Goal: Use online tool/utility: Utilize a website feature to perform a specific function

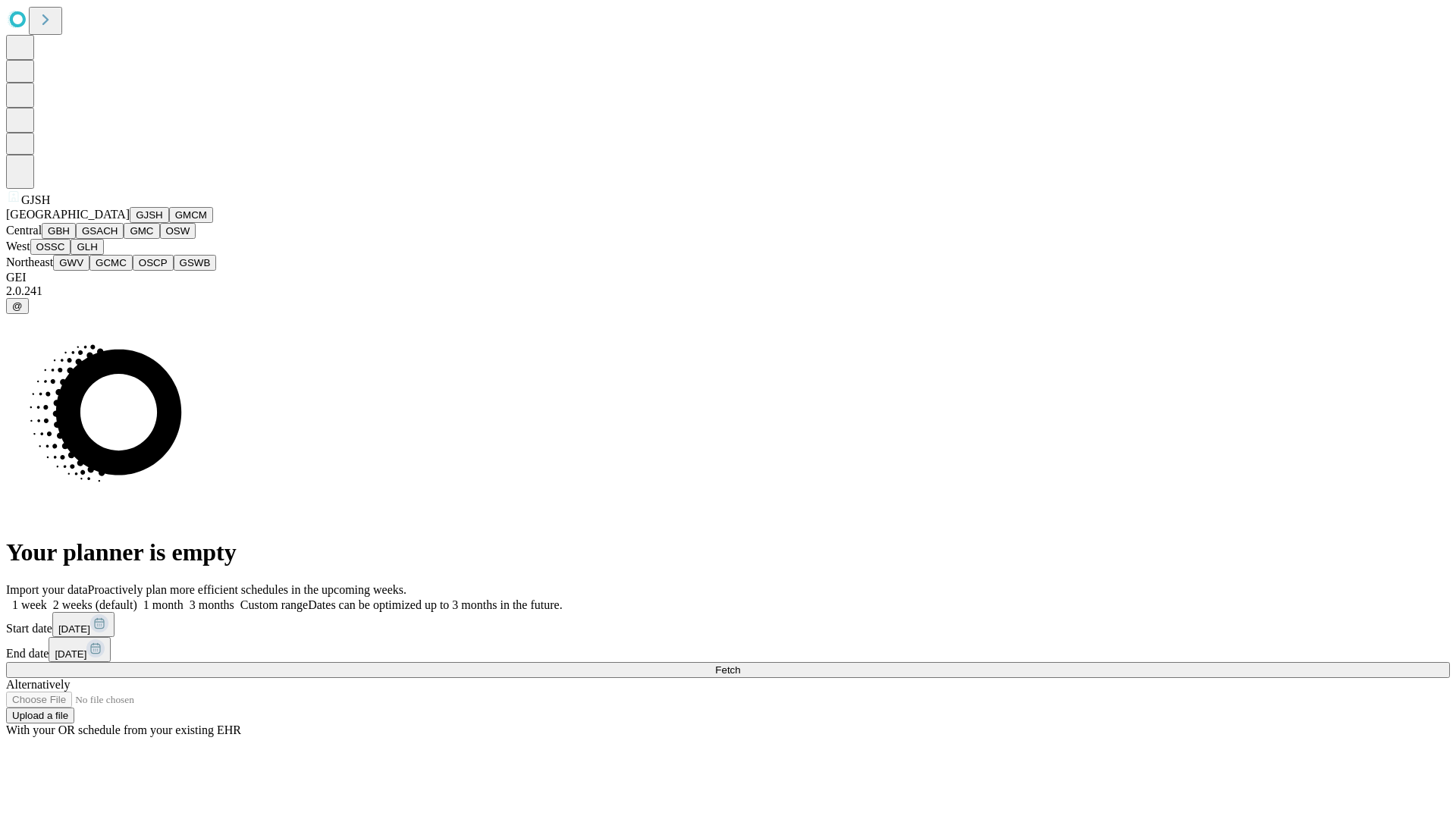
click at [130, 223] on button "GJSH" at bounding box center [149, 214] width 39 height 16
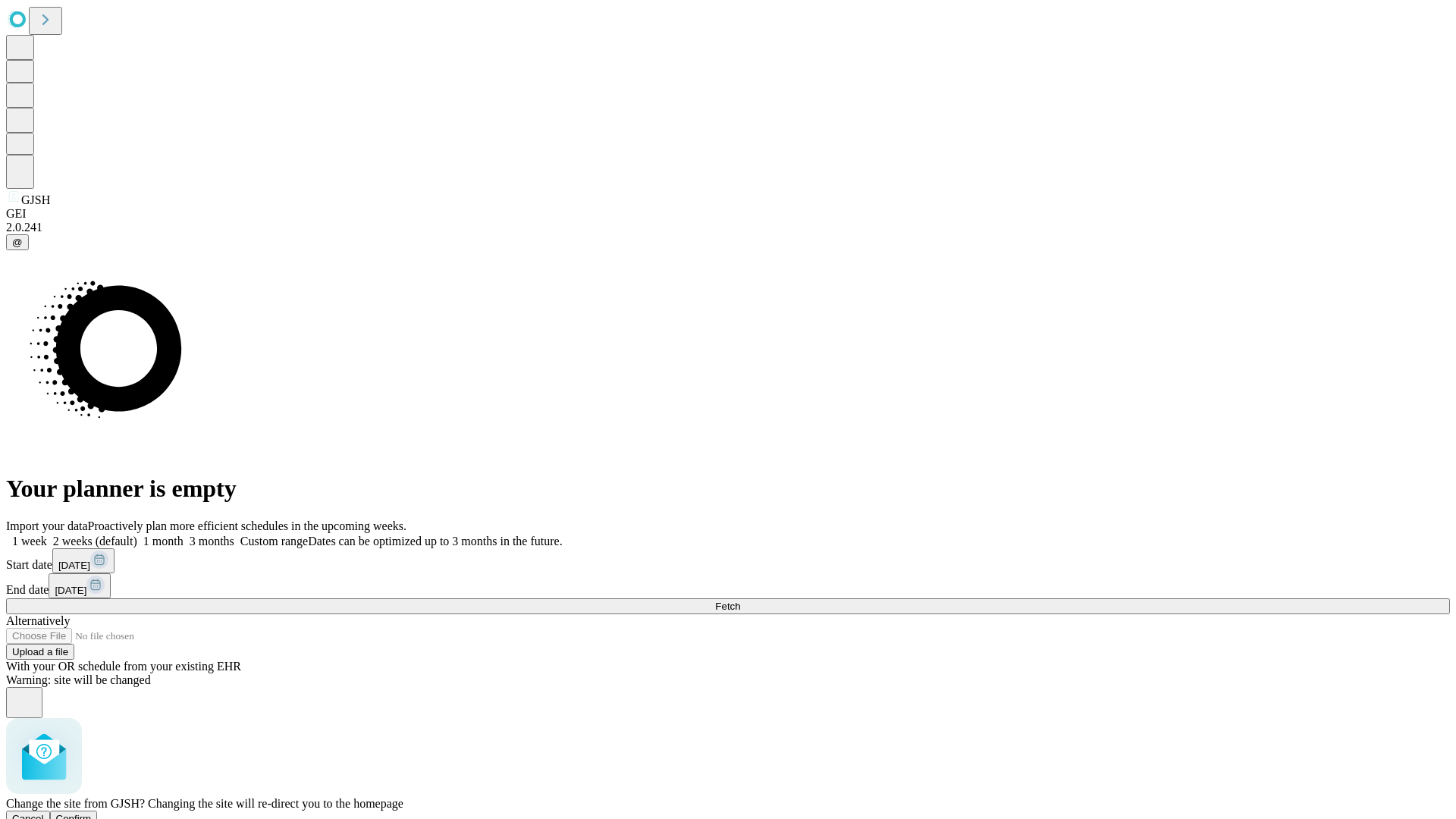
click at [91, 813] on span "Confirm" at bounding box center [74, 818] width 36 height 11
click at [137, 535] on label "2 weeks (default)" at bounding box center [92, 541] width 91 height 13
click at [740, 600] on span "Fetch" at bounding box center [728, 605] width 25 height 11
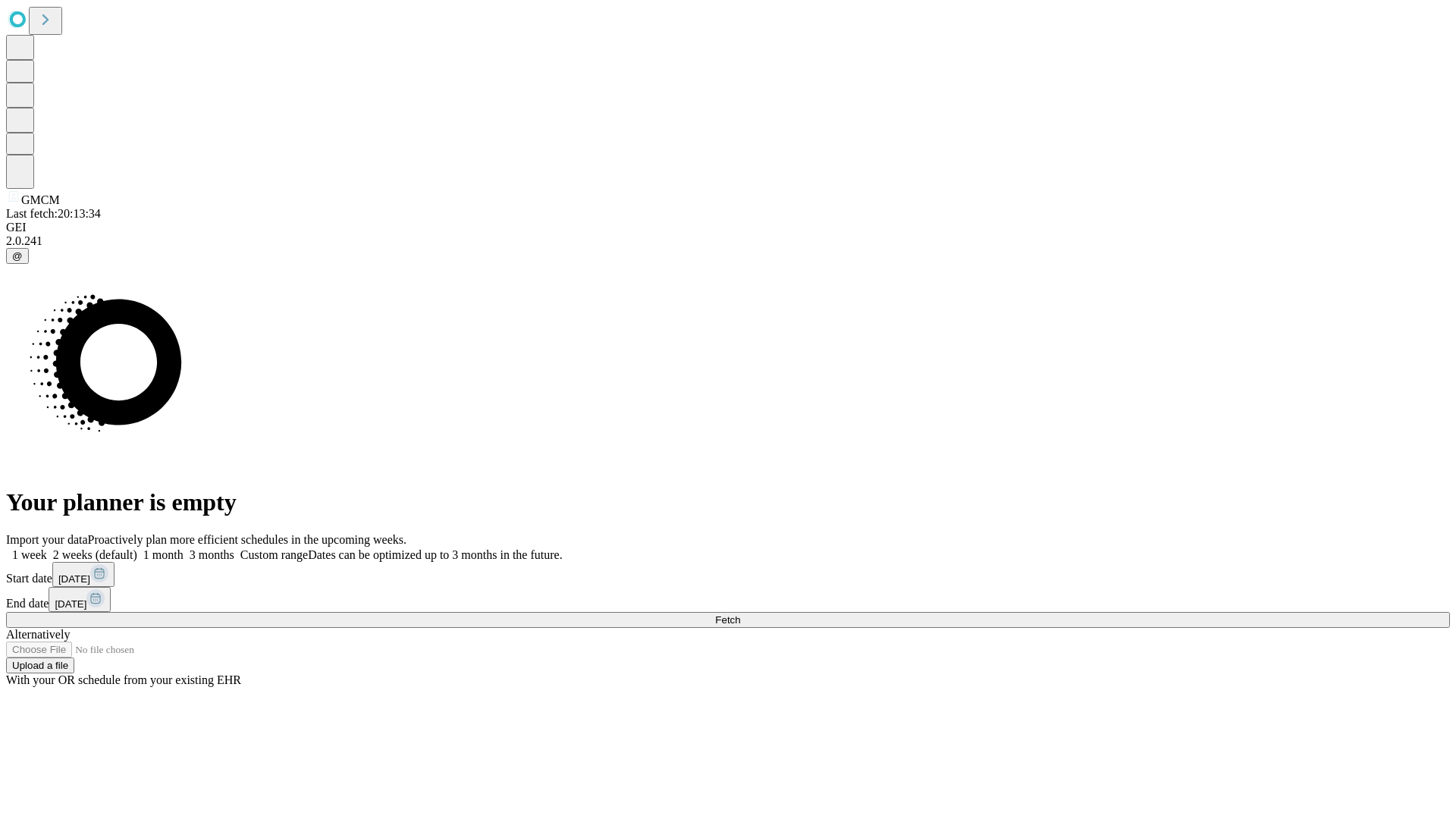
click at [137, 548] on label "2 weeks (default)" at bounding box center [92, 554] width 91 height 13
click at [740, 614] on span "Fetch" at bounding box center [728, 619] width 25 height 11
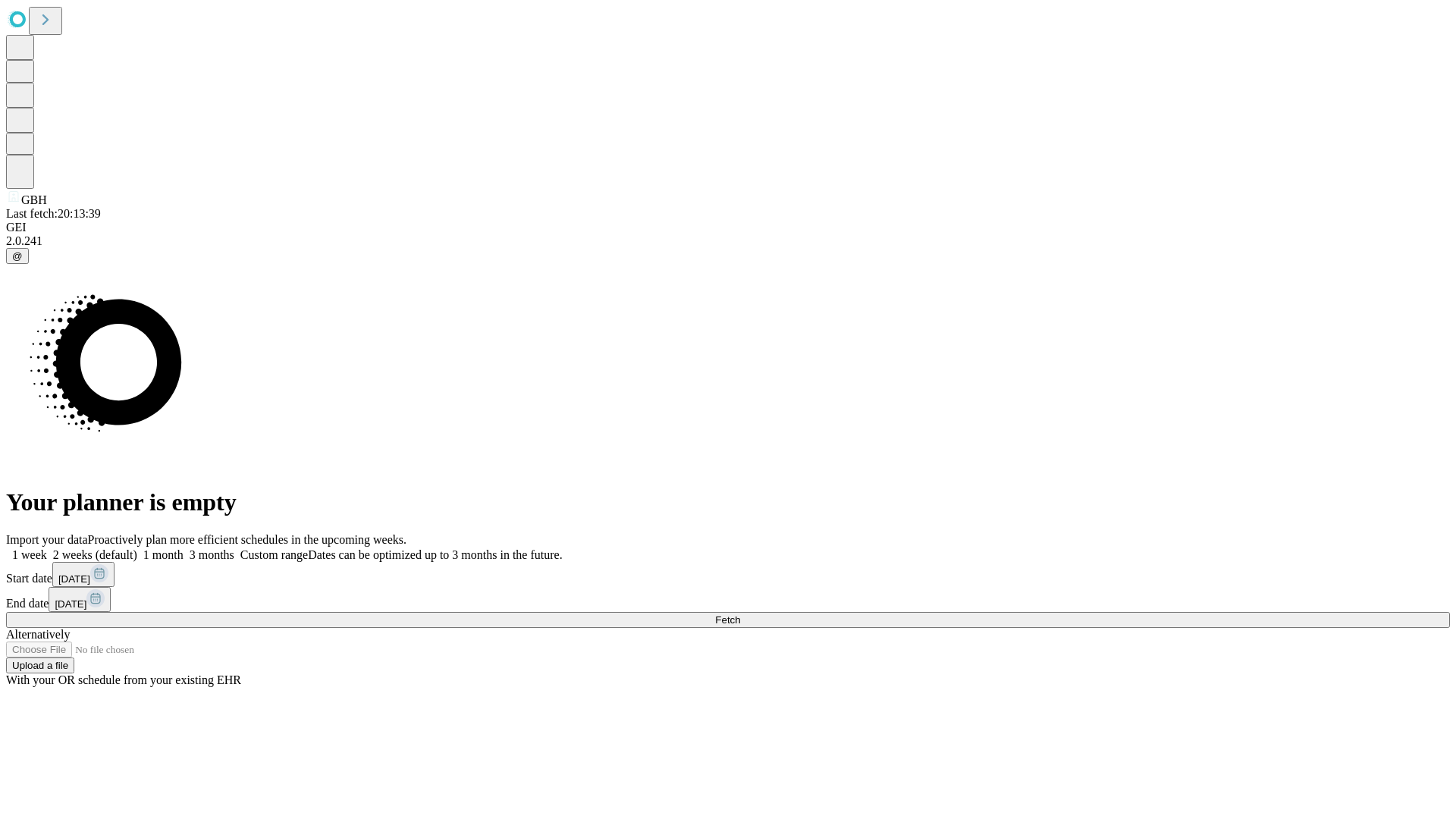
click at [137, 548] on label "2 weeks (default)" at bounding box center [92, 554] width 91 height 13
click at [740, 614] on span "Fetch" at bounding box center [728, 619] width 25 height 11
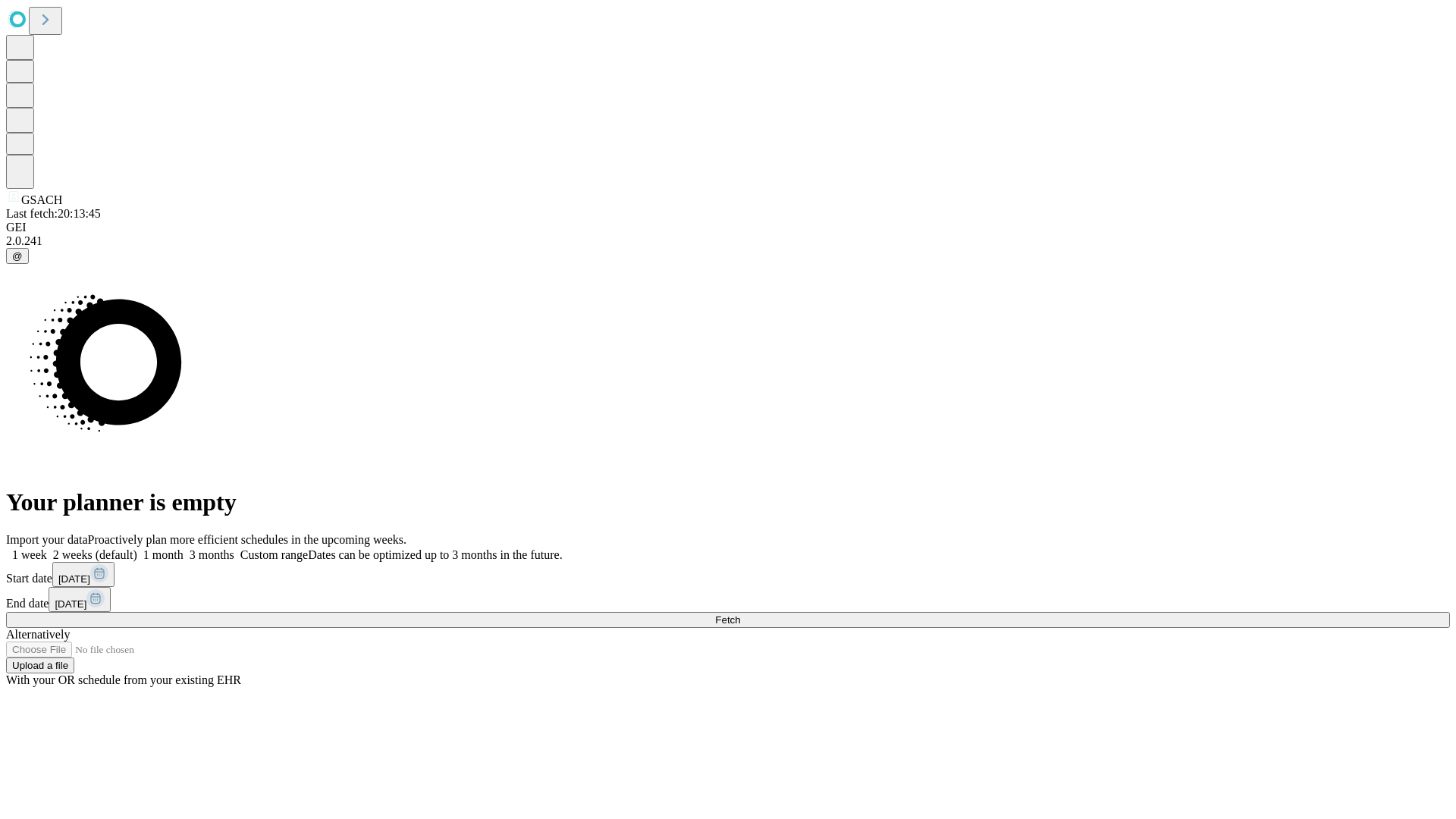
click at [740, 614] on span "Fetch" at bounding box center [728, 619] width 25 height 11
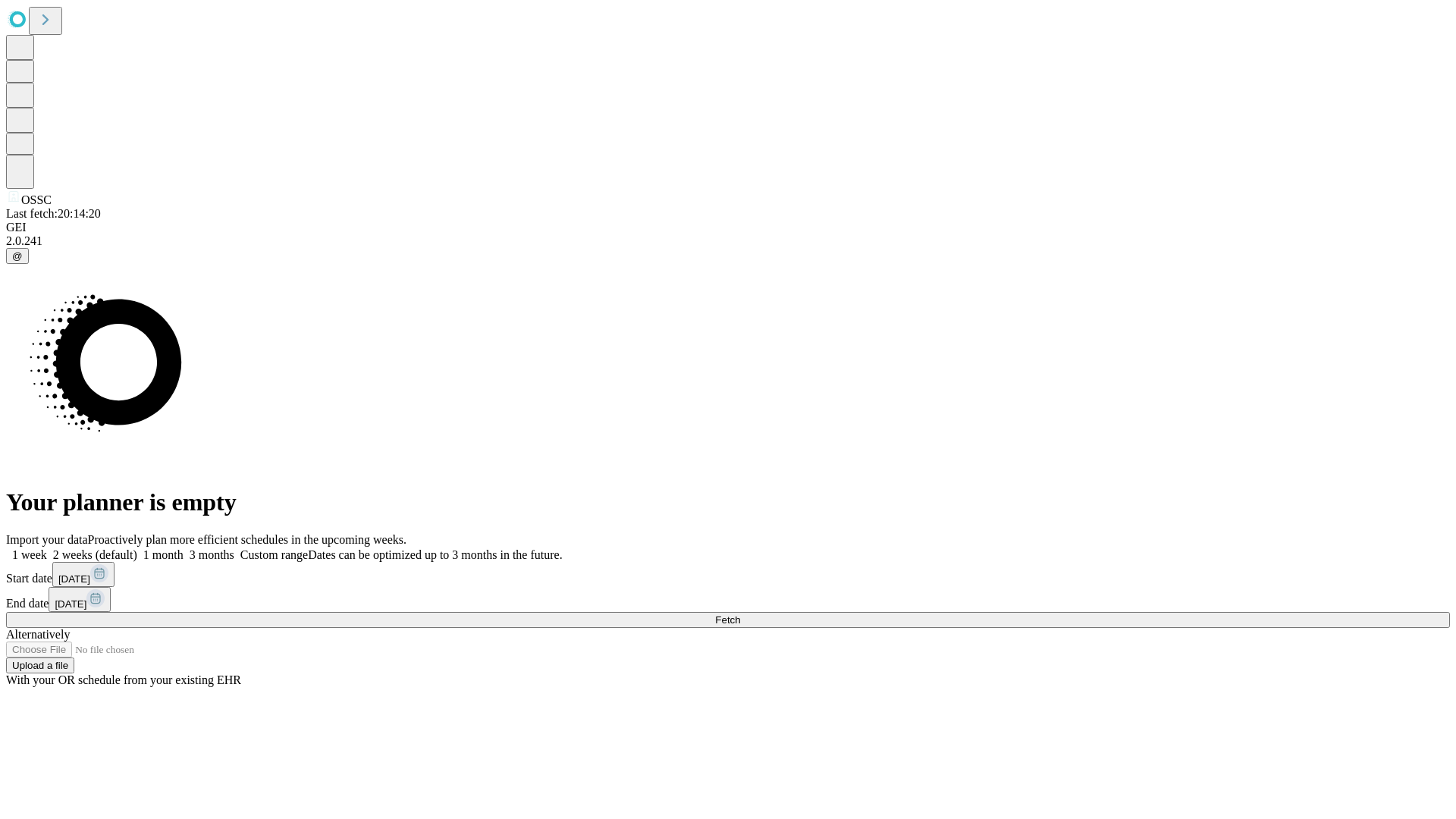
click at [137, 548] on label "2 weeks (default)" at bounding box center [92, 554] width 91 height 13
click at [740, 614] on span "Fetch" at bounding box center [728, 619] width 25 height 11
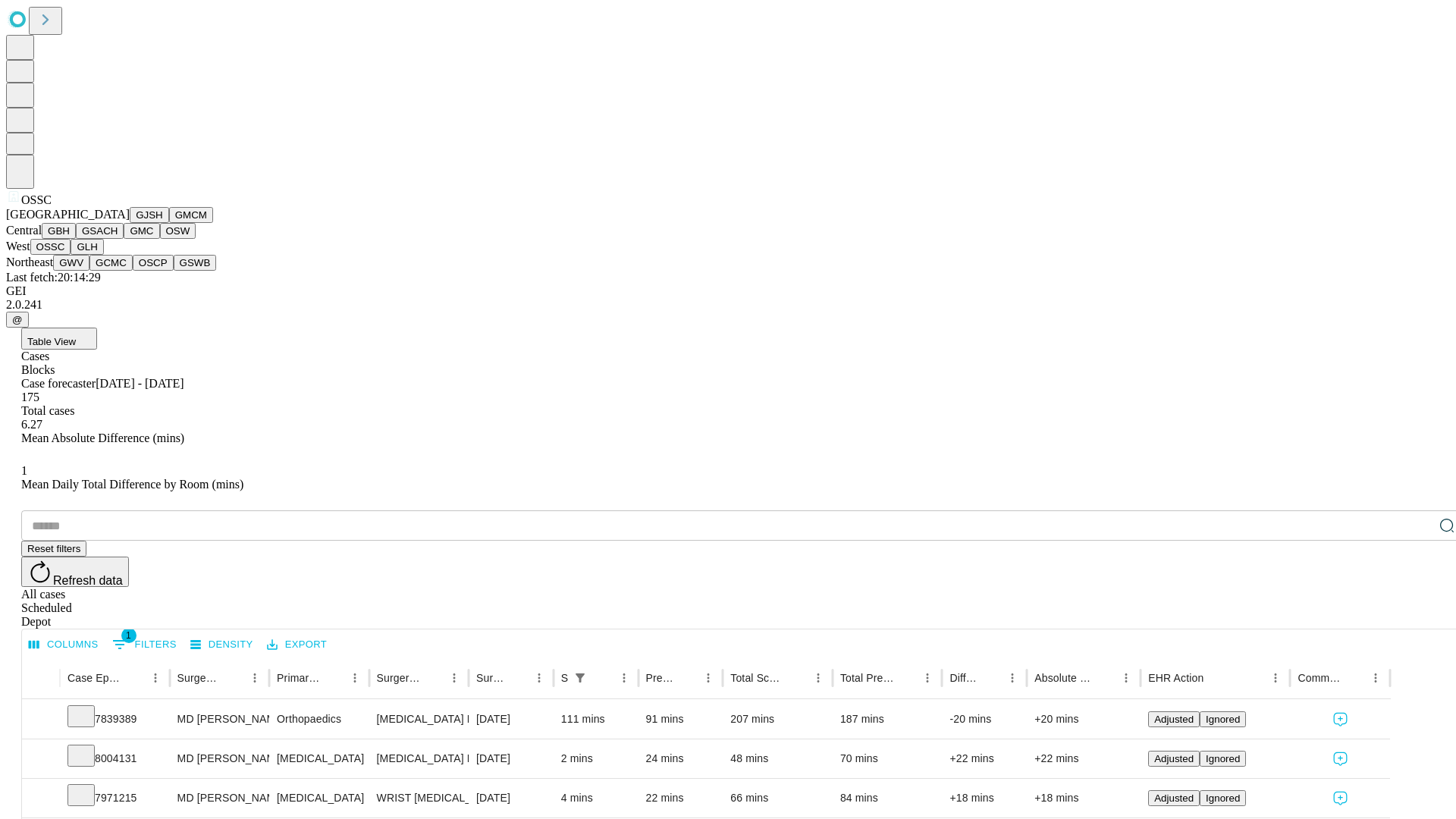
click at [103, 254] on button "GLH" at bounding box center [87, 247] width 32 height 16
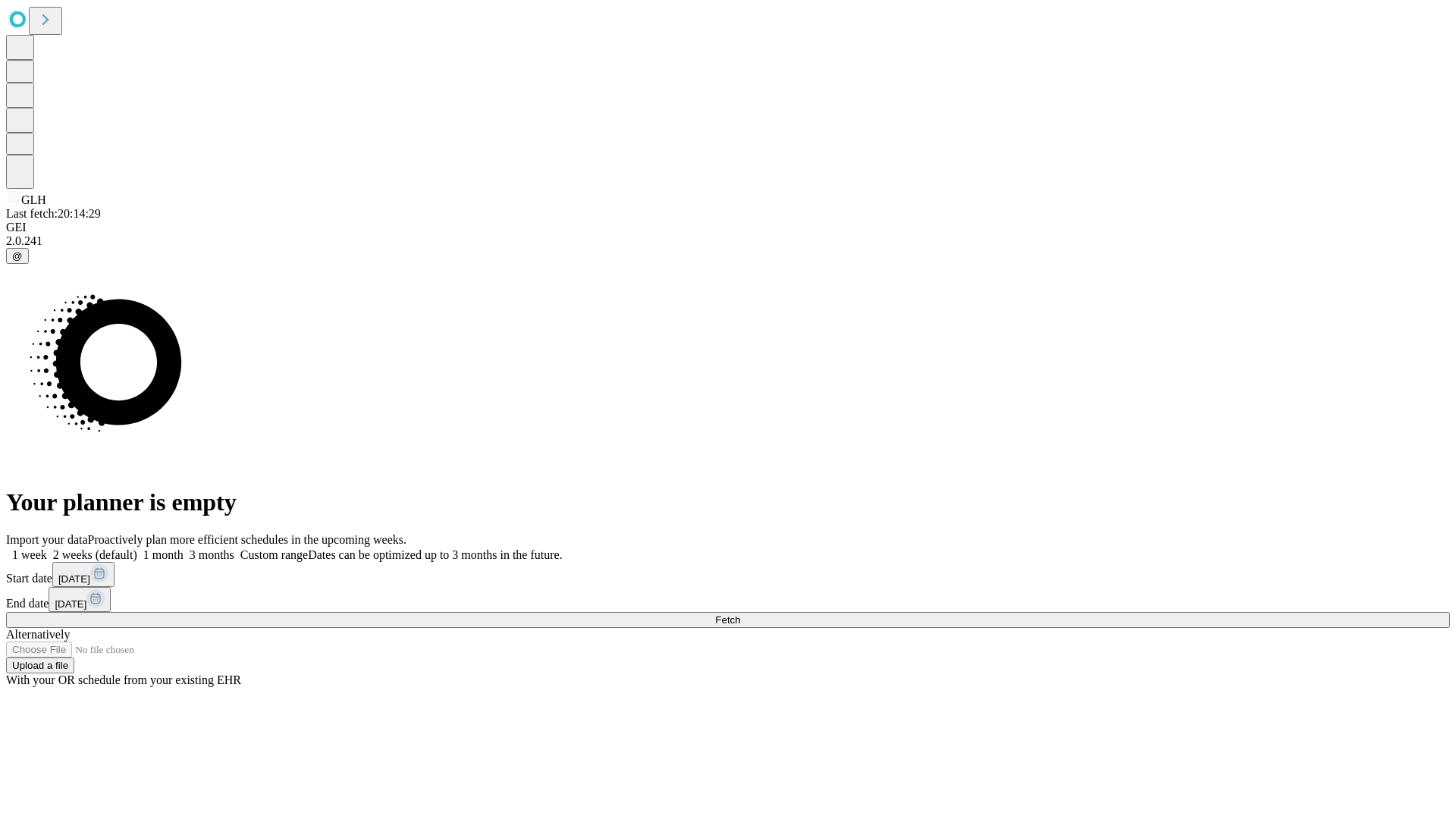
click at [137, 548] on label "2 weeks (default)" at bounding box center [92, 554] width 91 height 13
click at [740, 614] on span "Fetch" at bounding box center [728, 619] width 25 height 11
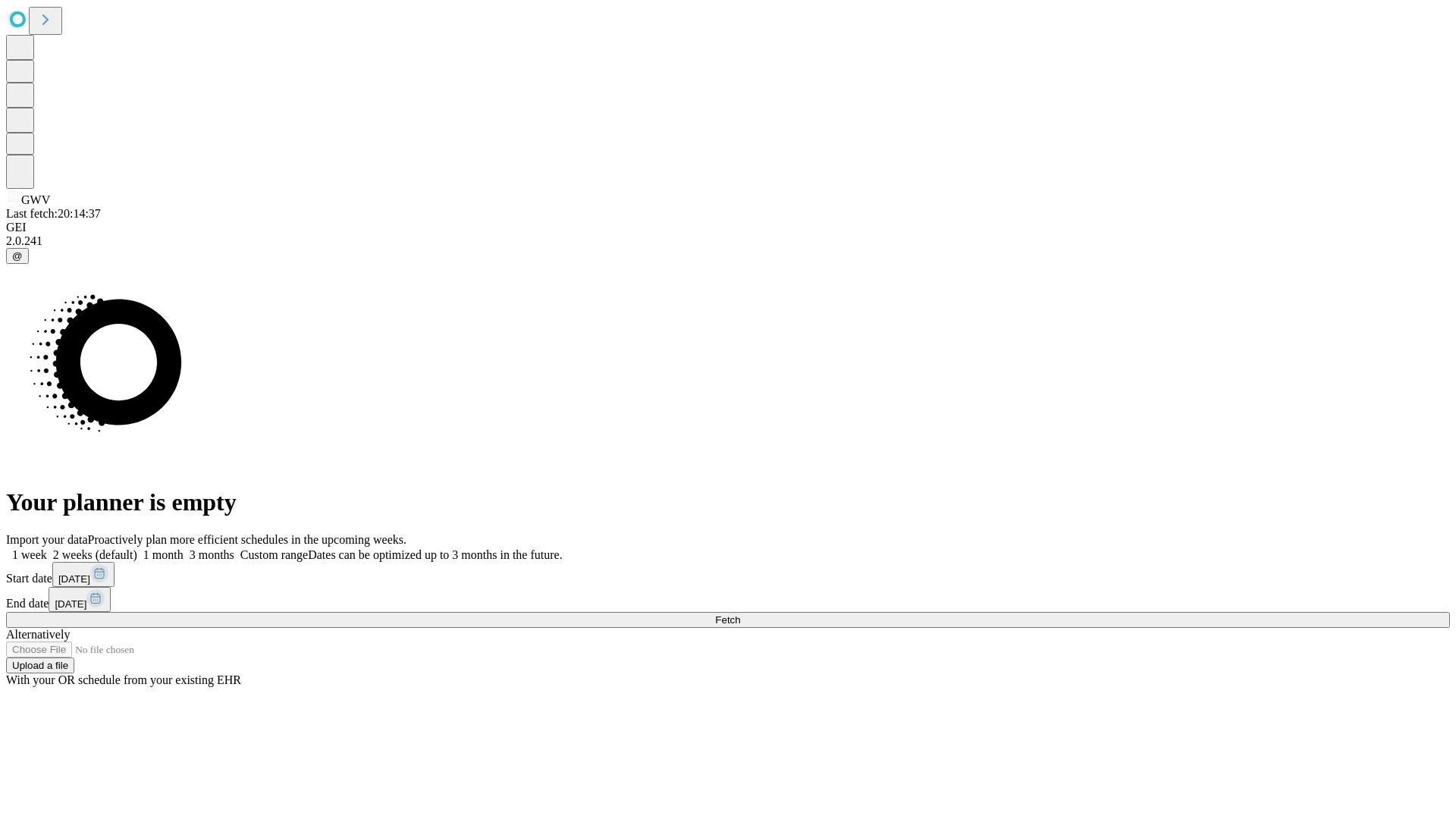
click at [137, 548] on label "2 weeks (default)" at bounding box center [92, 554] width 91 height 13
click at [740, 614] on span "Fetch" at bounding box center [728, 619] width 25 height 11
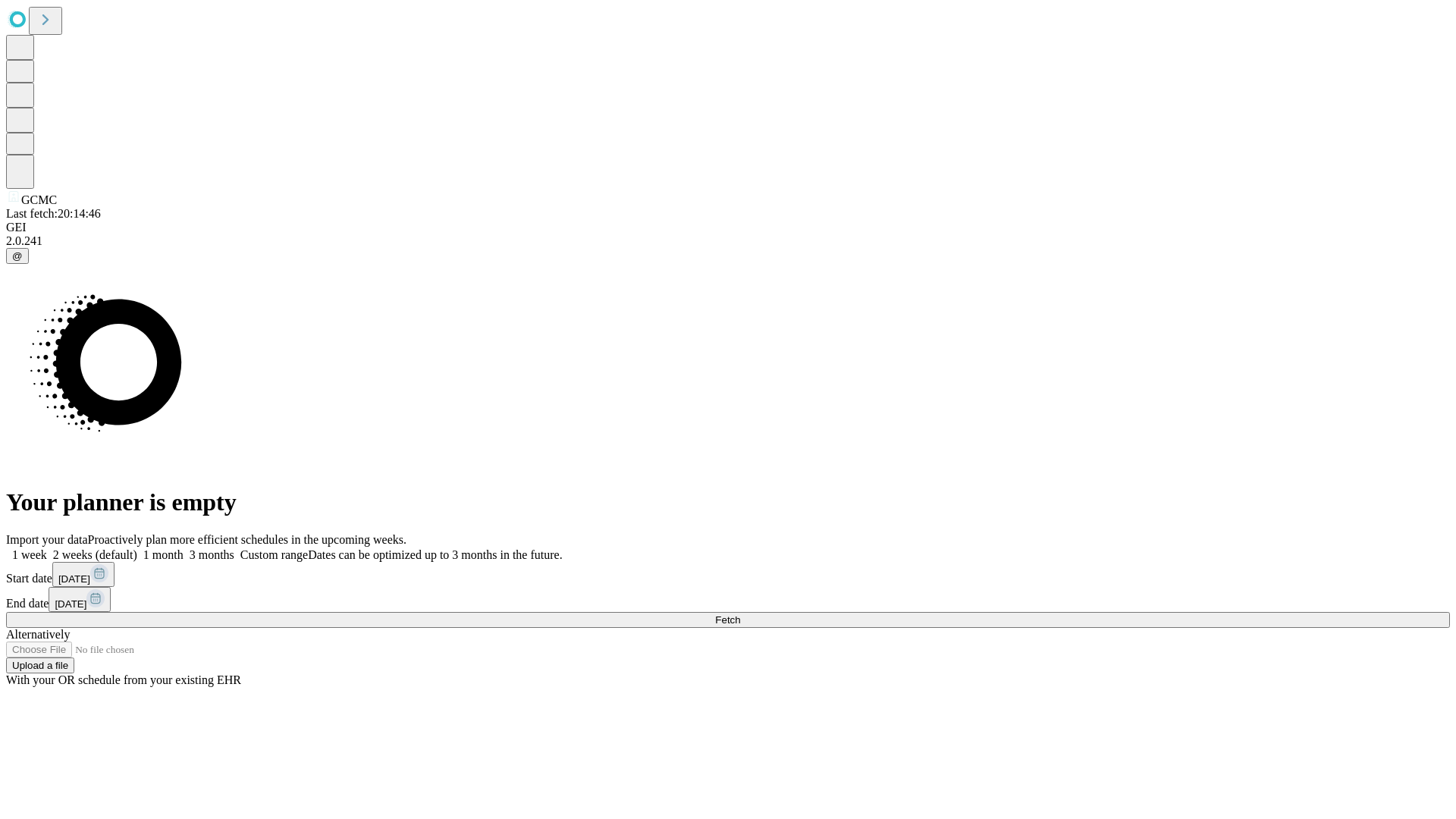
click at [137, 548] on label "2 weeks (default)" at bounding box center [92, 554] width 91 height 13
click at [740, 614] on span "Fetch" at bounding box center [728, 619] width 25 height 11
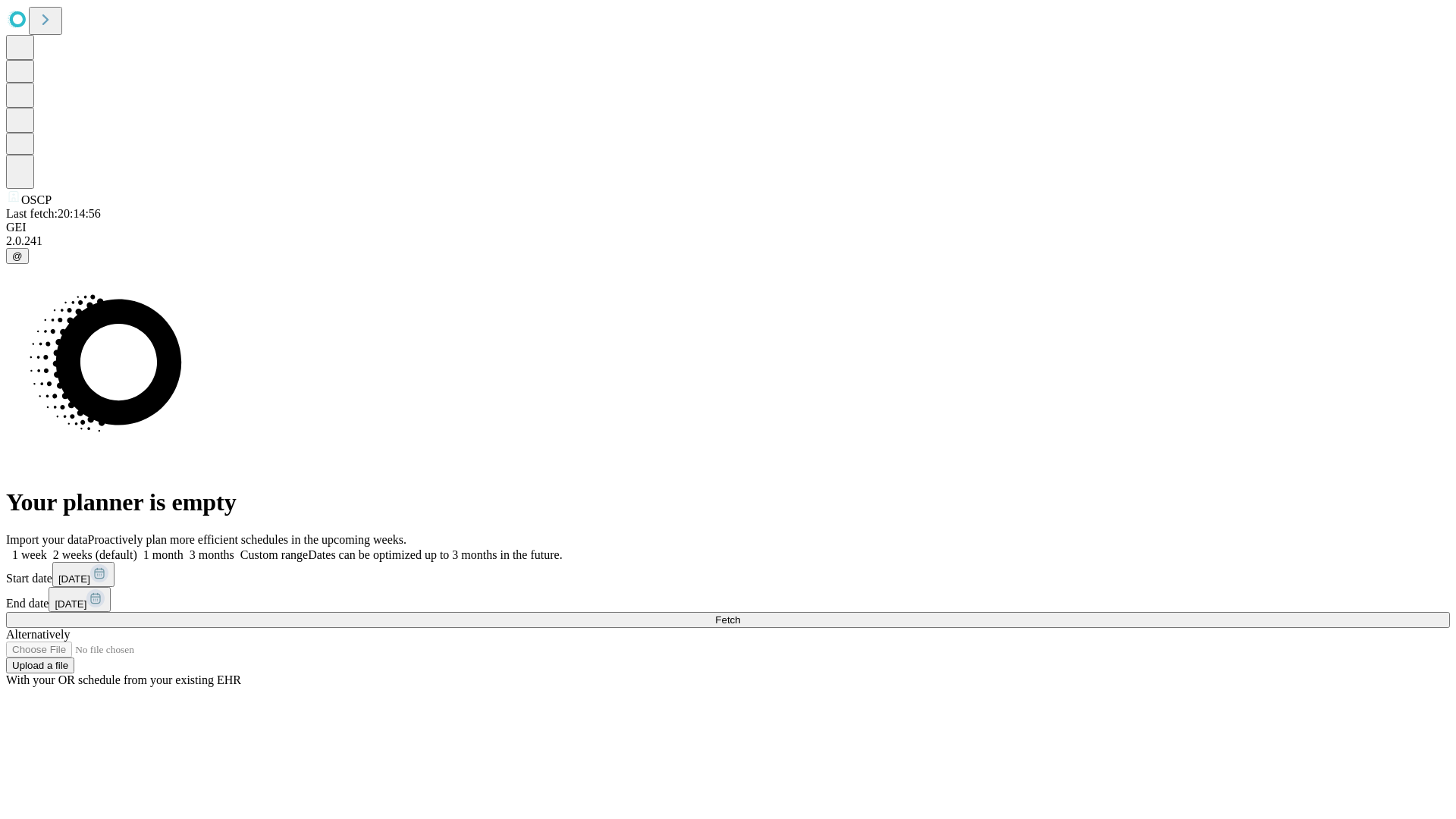
click at [740, 614] on span "Fetch" at bounding box center [728, 619] width 25 height 11
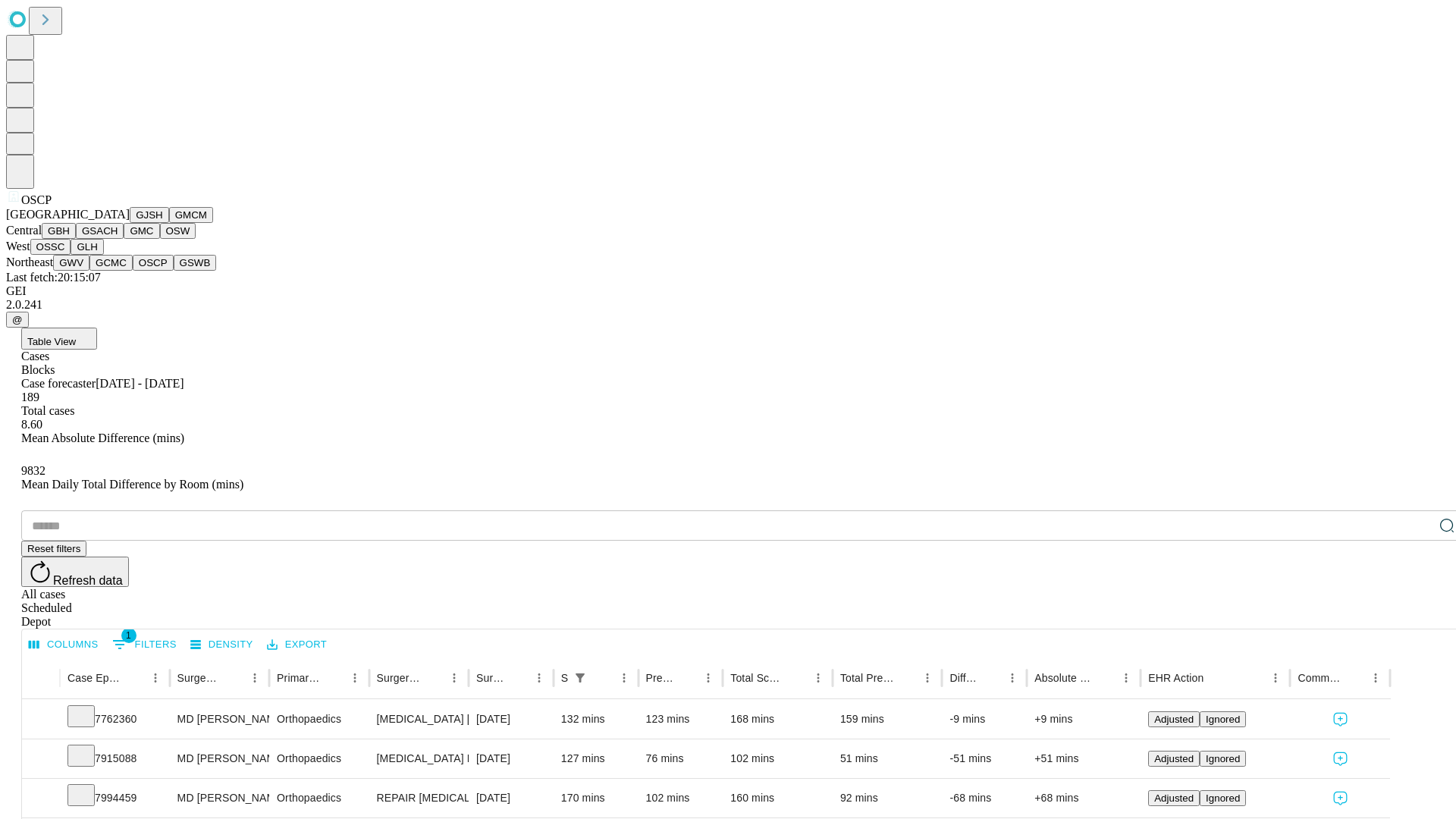
click at [173, 271] on button "GSWB" at bounding box center [195, 262] width 44 height 16
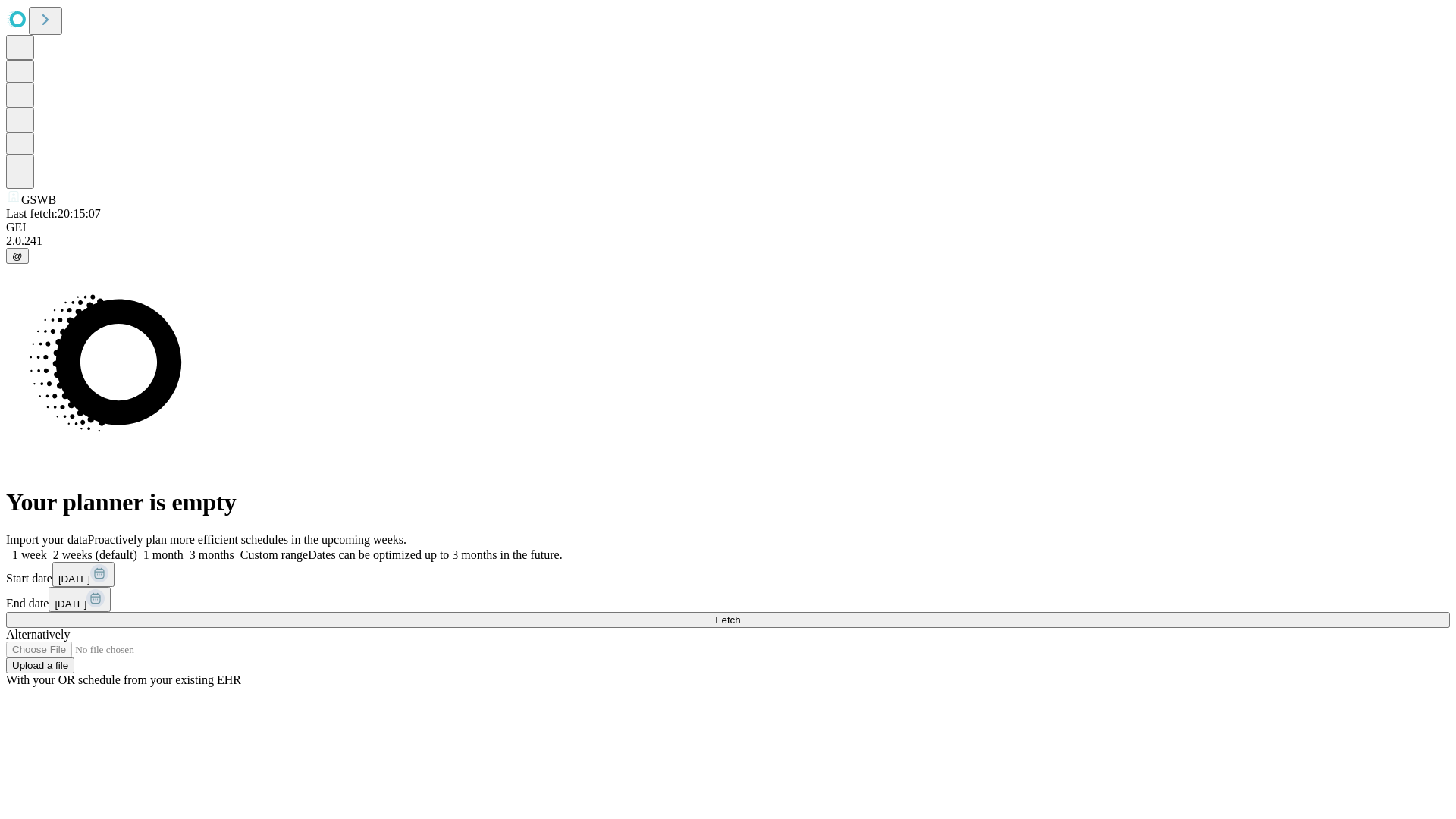
click at [137, 548] on label "2 weeks (default)" at bounding box center [92, 554] width 91 height 13
click at [740, 614] on span "Fetch" at bounding box center [728, 619] width 25 height 11
